Goal: Check status: Verify the current state of an ongoing process or item

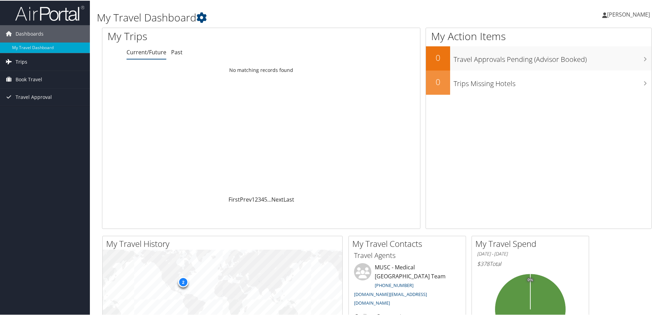
click at [34, 61] on link "Trips" at bounding box center [45, 61] width 90 height 17
click at [33, 83] on link "Past Trips" at bounding box center [45, 85] width 90 height 10
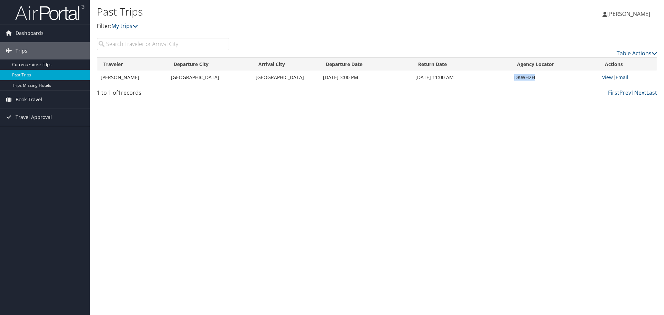
drag, startPoint x: 537, startPoint y: 77, endPoint x: 513, endPoint y: 76, distance: 23.9
click at [513, 76] on td "DKWH2H" at bounding box center [555, 77] width 88 height 12
copy td "DKWH2H"
click at [607, 79] on link "View" at bounding box center [607, 77] width 11 height 7
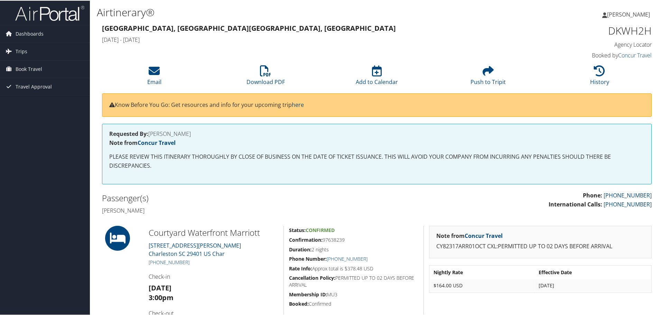
click at [324, 240] on h5 "Confirmation: 97638239" at bounding box center [353, 239] width 129 height 7
